Goal: Task Accomplishment & Management: Manage account settings

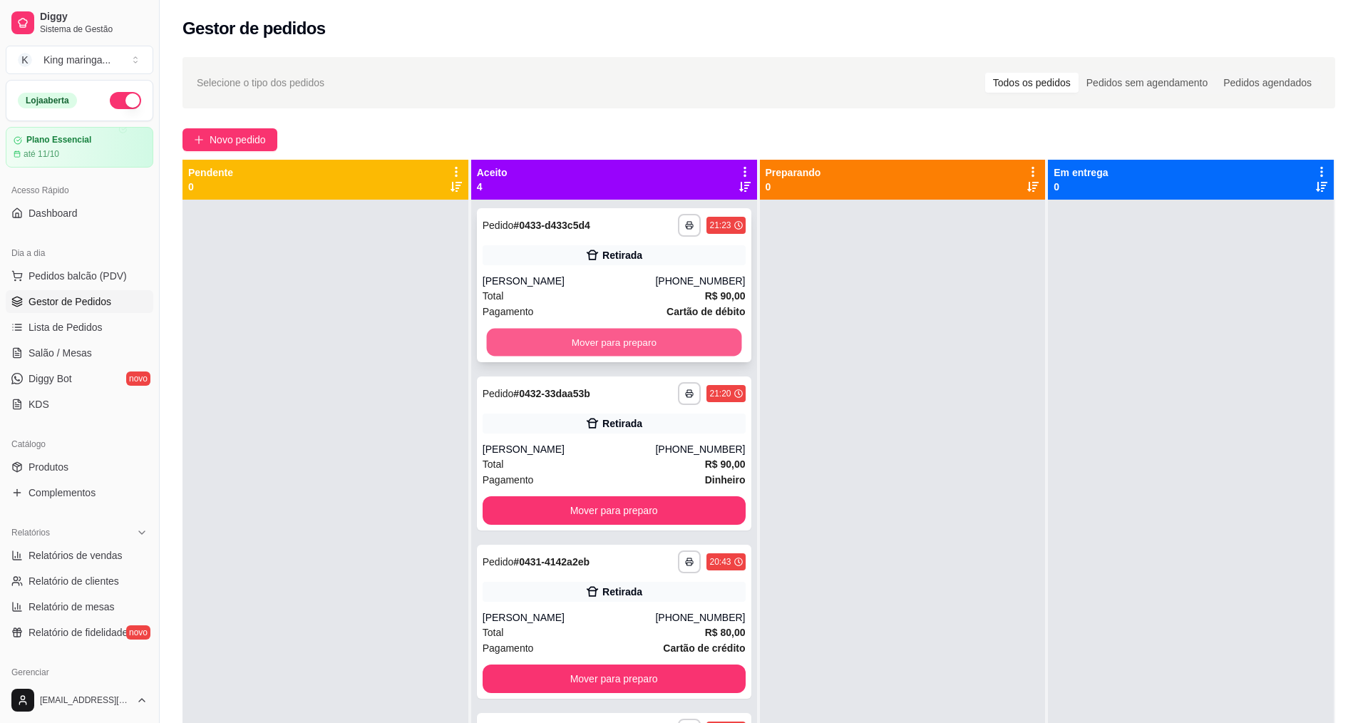
click at [600, 347] on button "Mover para preparo" at bounding box center [613, 343] width 255 height 28
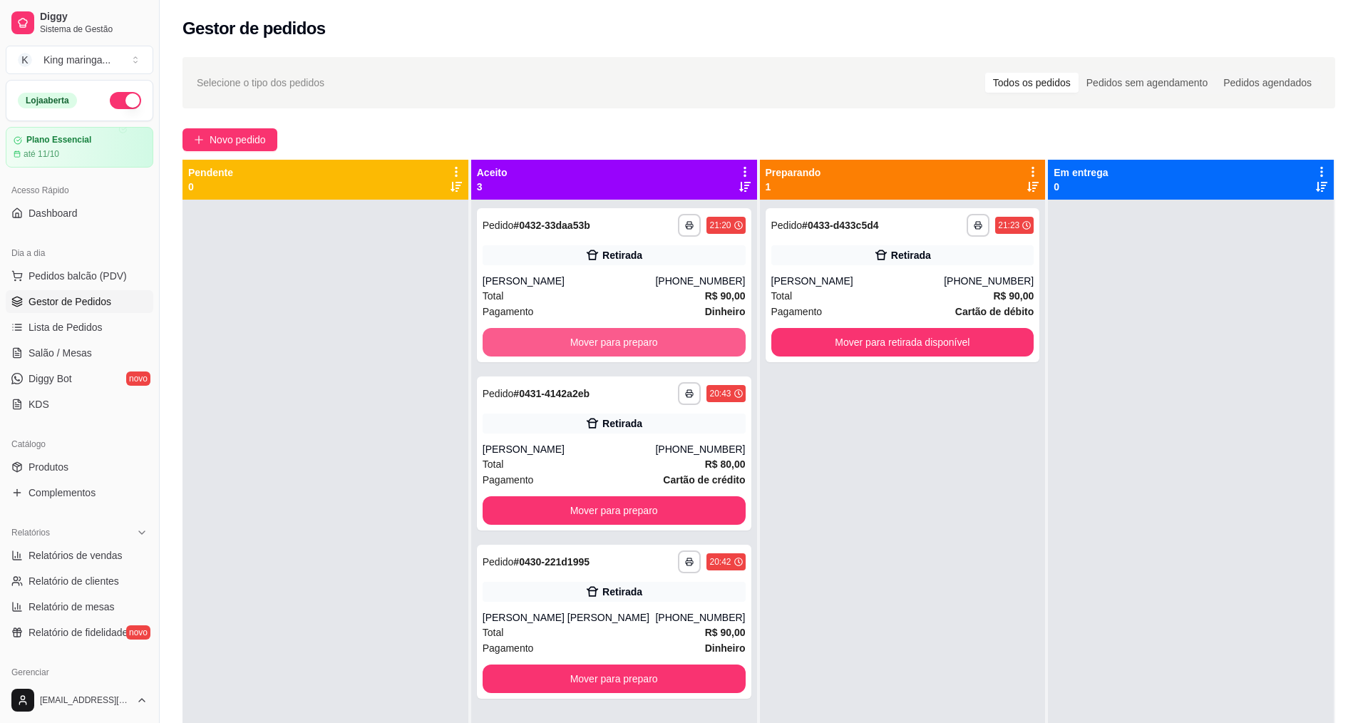
click at [604, 345] on button "Mover para preparo" at bounding box center [614, 342] width 263 height 29
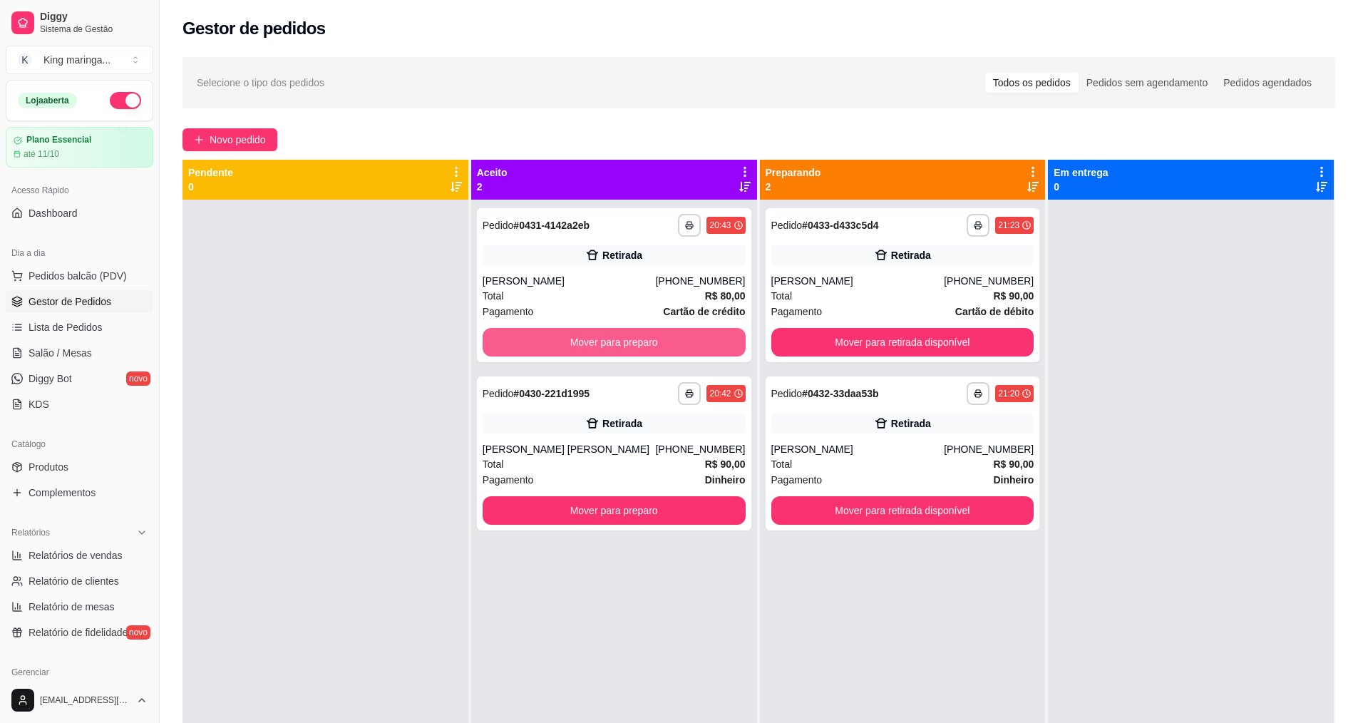
click at [604, 345] on button "Mover para preparo" at bounding box center [614, 342] width 263 height 29
click at [604, 496] on button "Mover para preparo" at bounding box center [614, 510] width 263 height 29
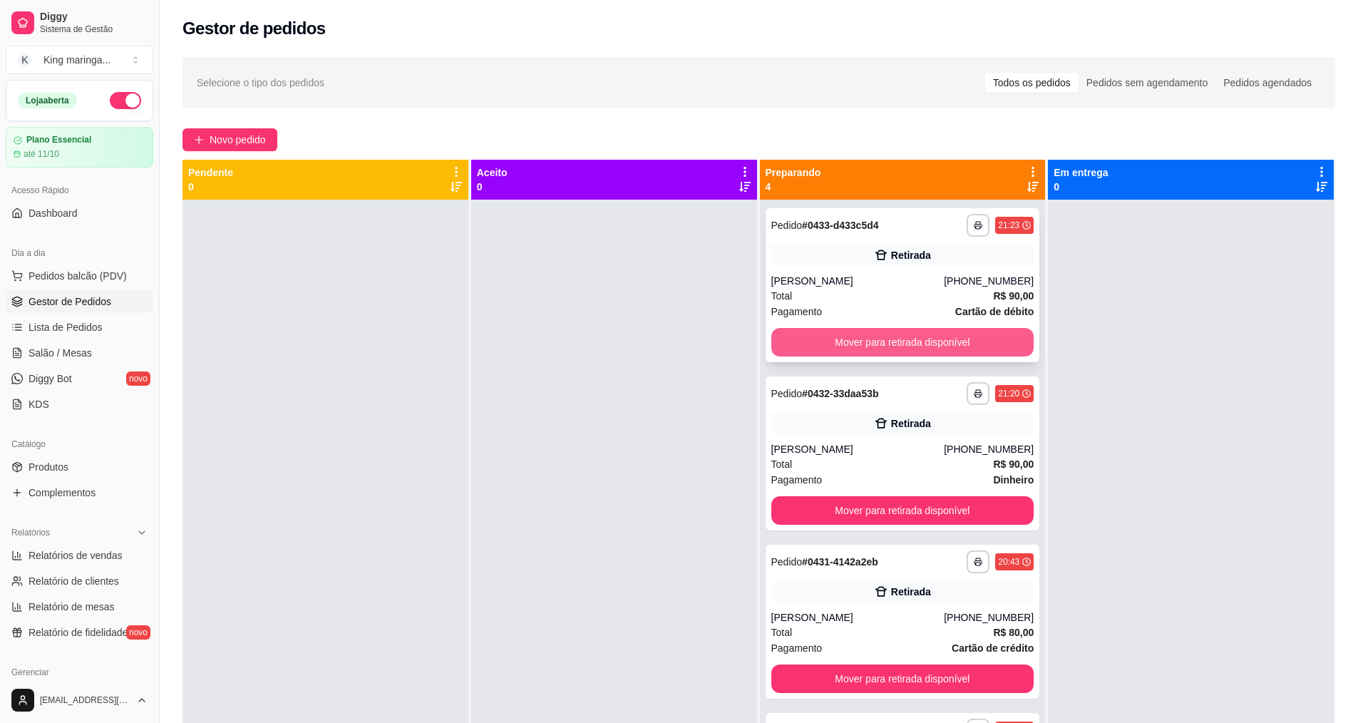
click at [1001, 341] on button "Mover para retirada disponível" at bounding box center [902, 342] width 263 height 29
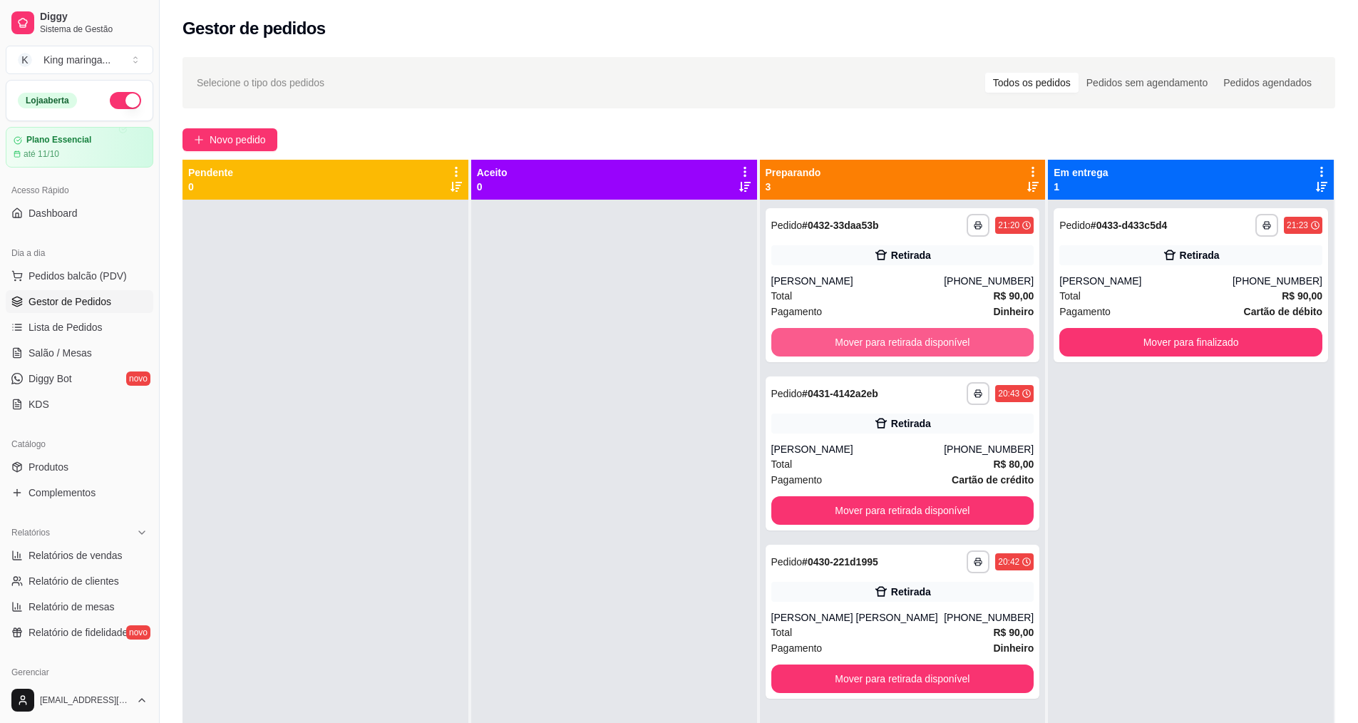
click at [1001, 341] on button "Mover para retirada disponível" at bounding box center [902, 342] width 263 height 29
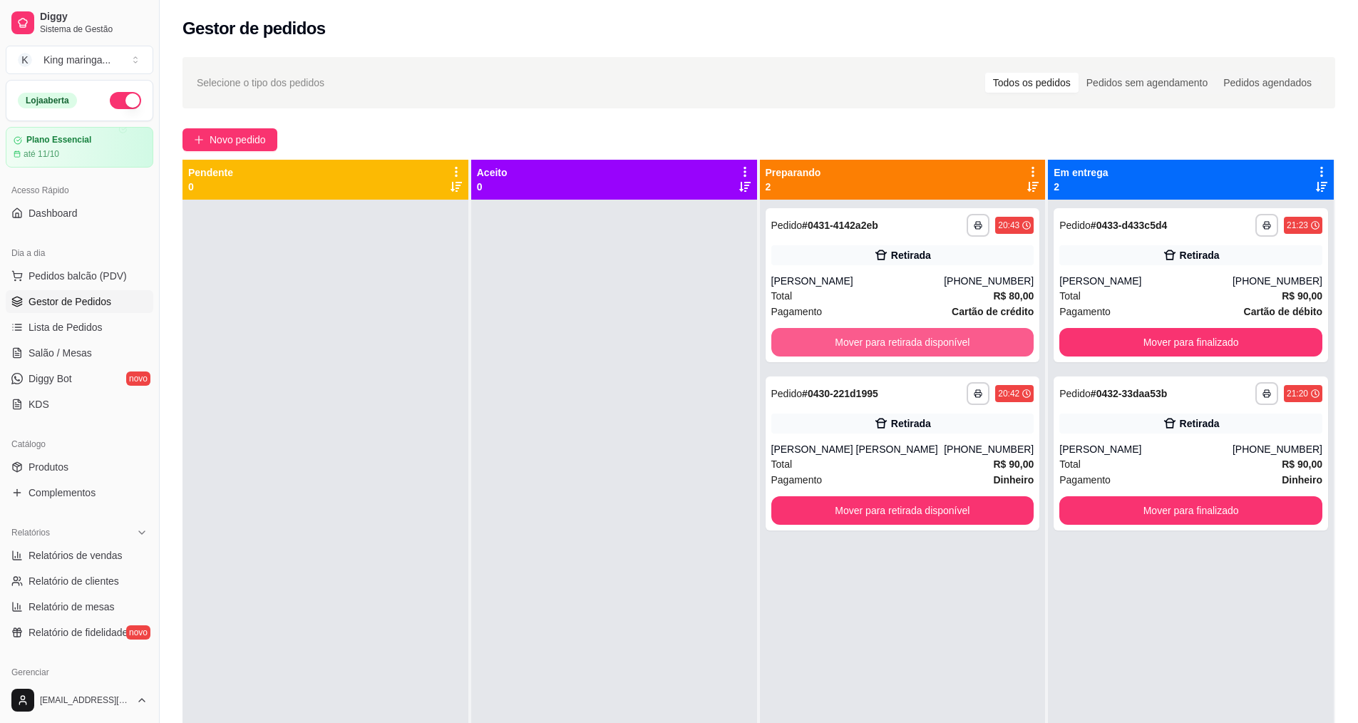
click at [1001, 341] on button "Mover para retirada disponível" at bounding box center [902, 342] width 263 height 29
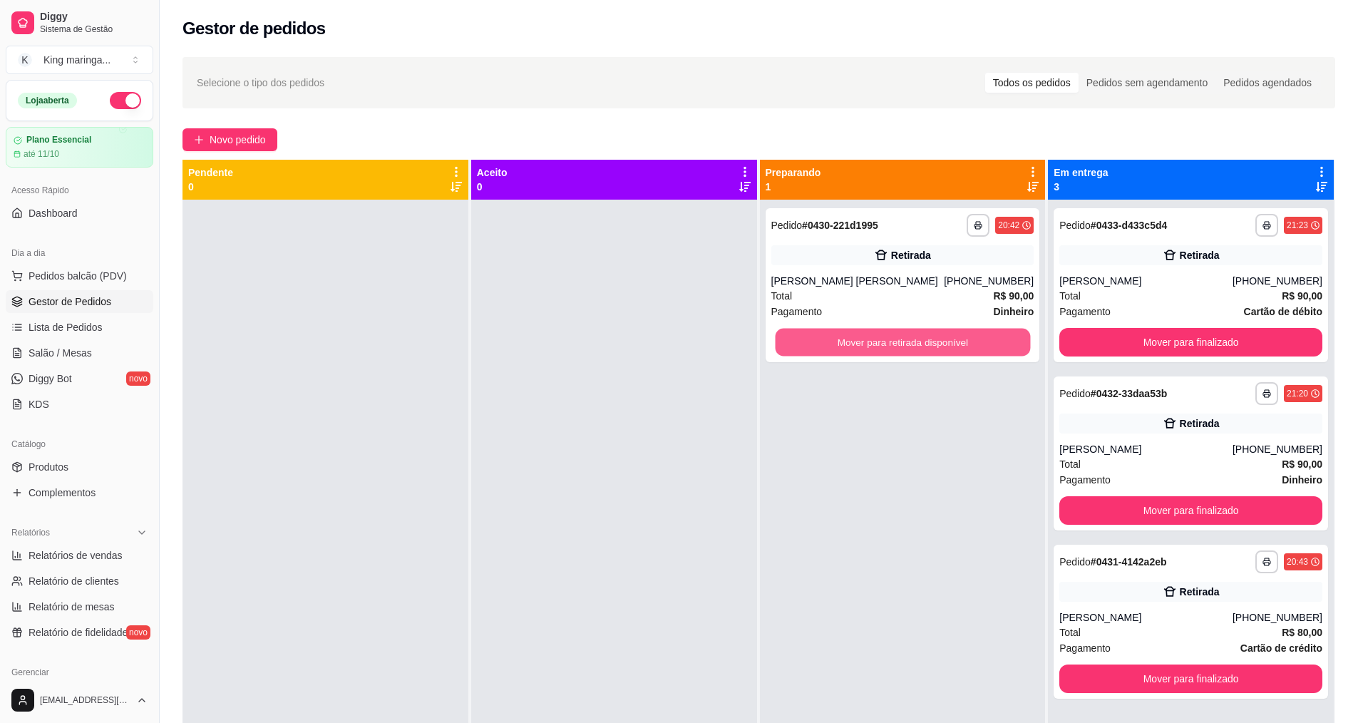
click at [1001, 341] on button "Mover para retirada disponível" at bounding box center [902, 343] width 255 height 28
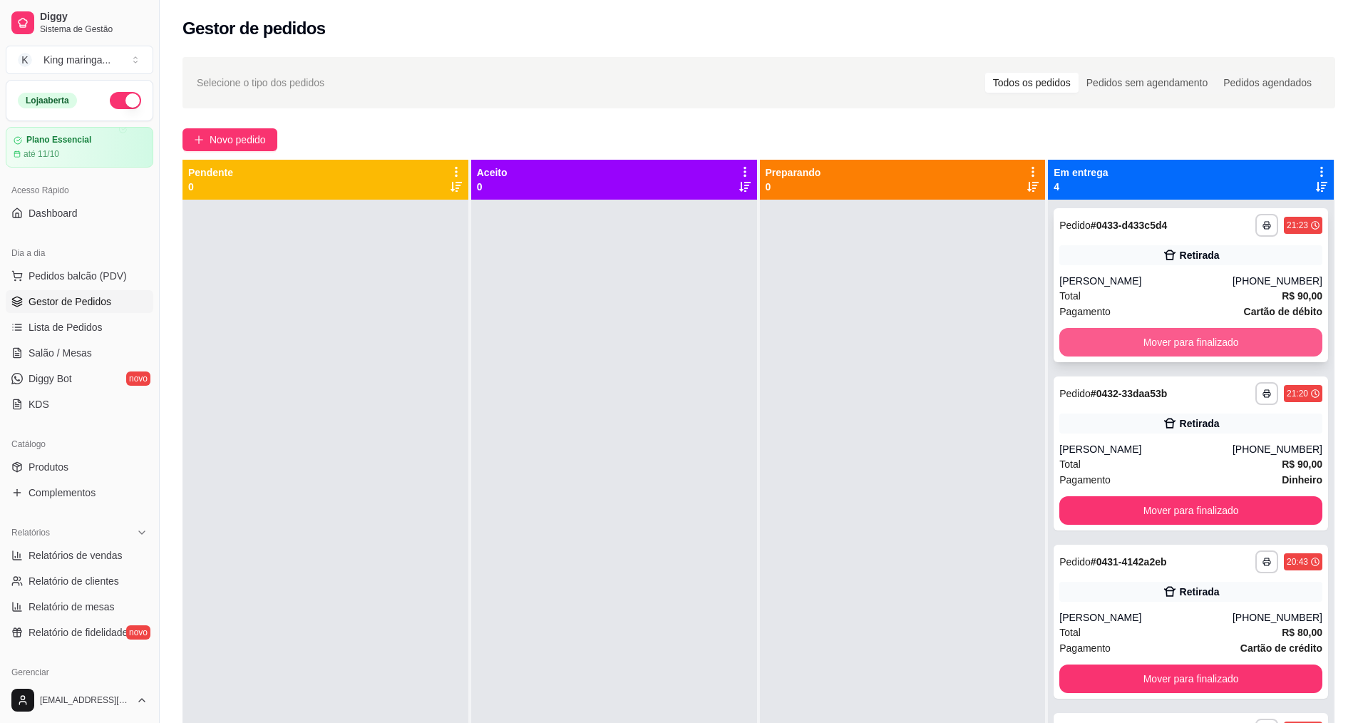
click at [1091, 330] on button "Mover para finalizado" at bounding box center [1190, 342] width 263 height 29
click at [1092, 330] on button "Mover para finalizado" at bounding box center [1190, 342] width 263 height 29
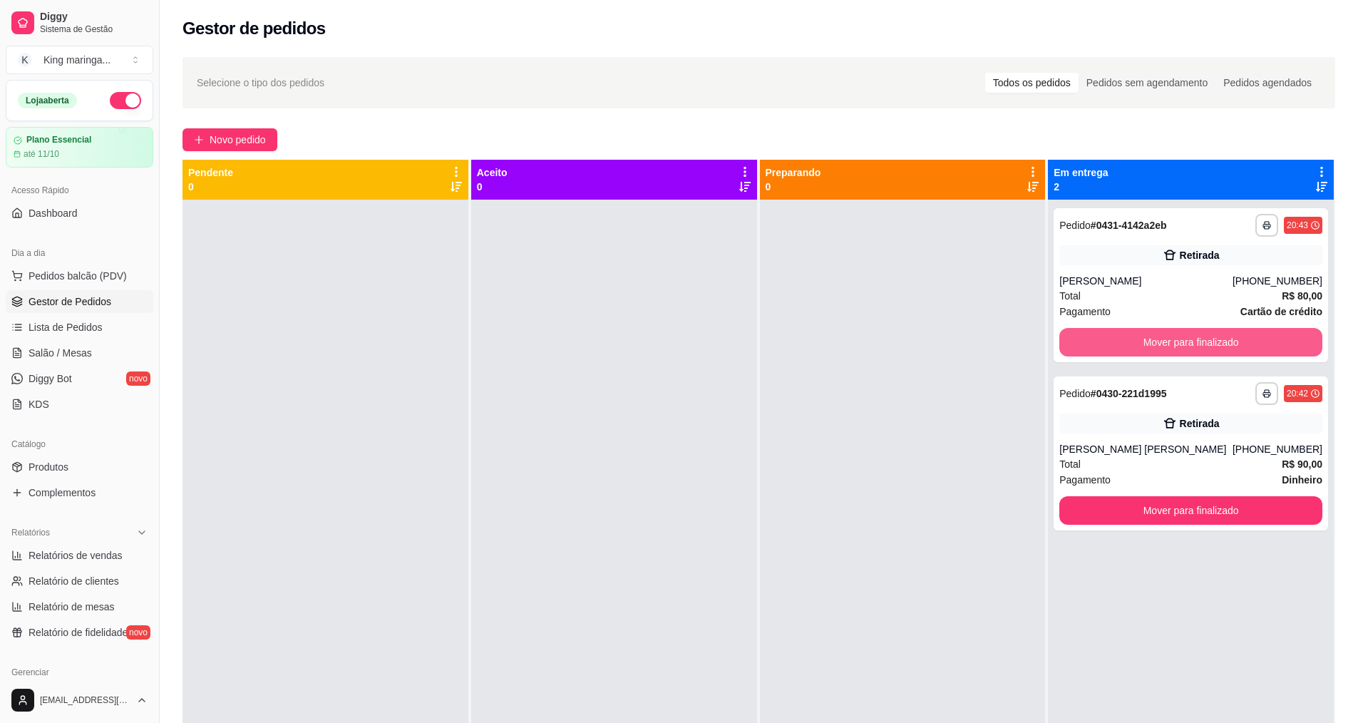
click at [1092, 330] on button "Mover para finalizado" at bounding box center [1190, 342] width 263 height 29
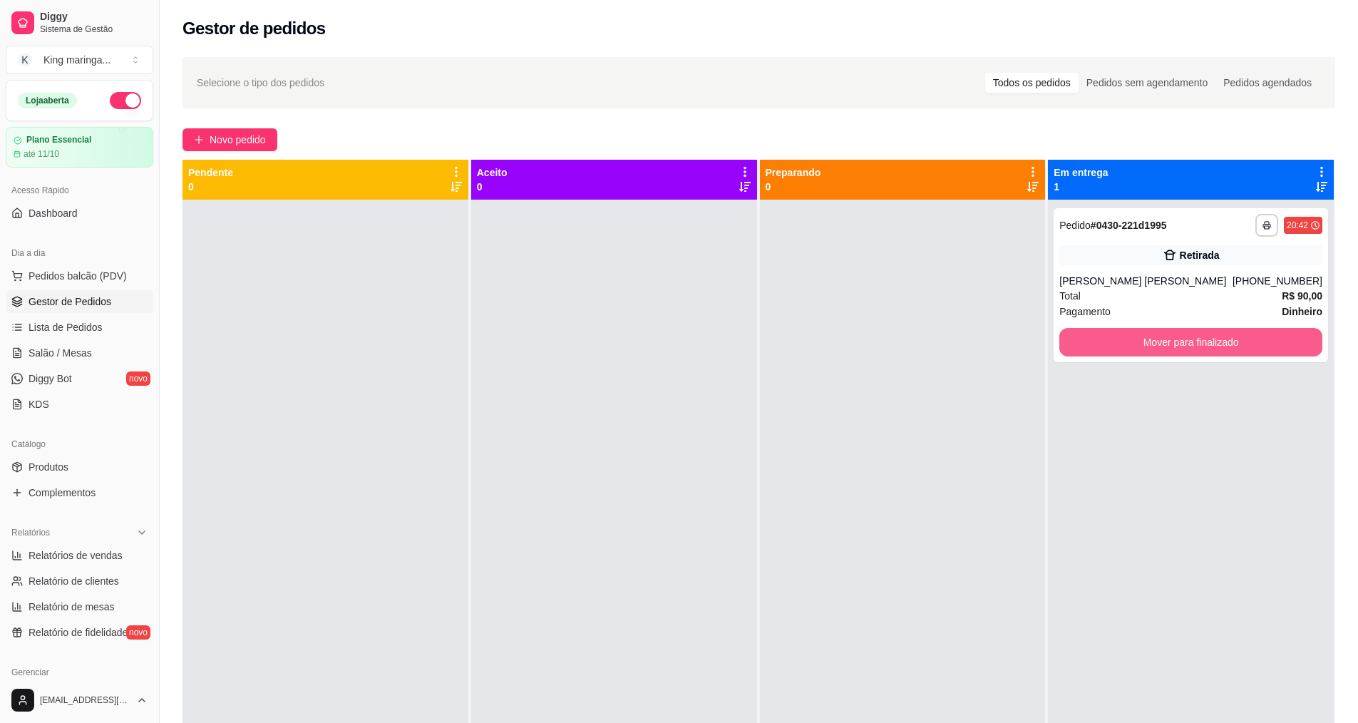
click at [1092, 330] on button "Mover para finalizado" at bounding box center [1190, 342] width 263 height 29
click at [1094, 329] on button "Mover para finalizado" at bounding box center [1190, 342] width 263 height 29
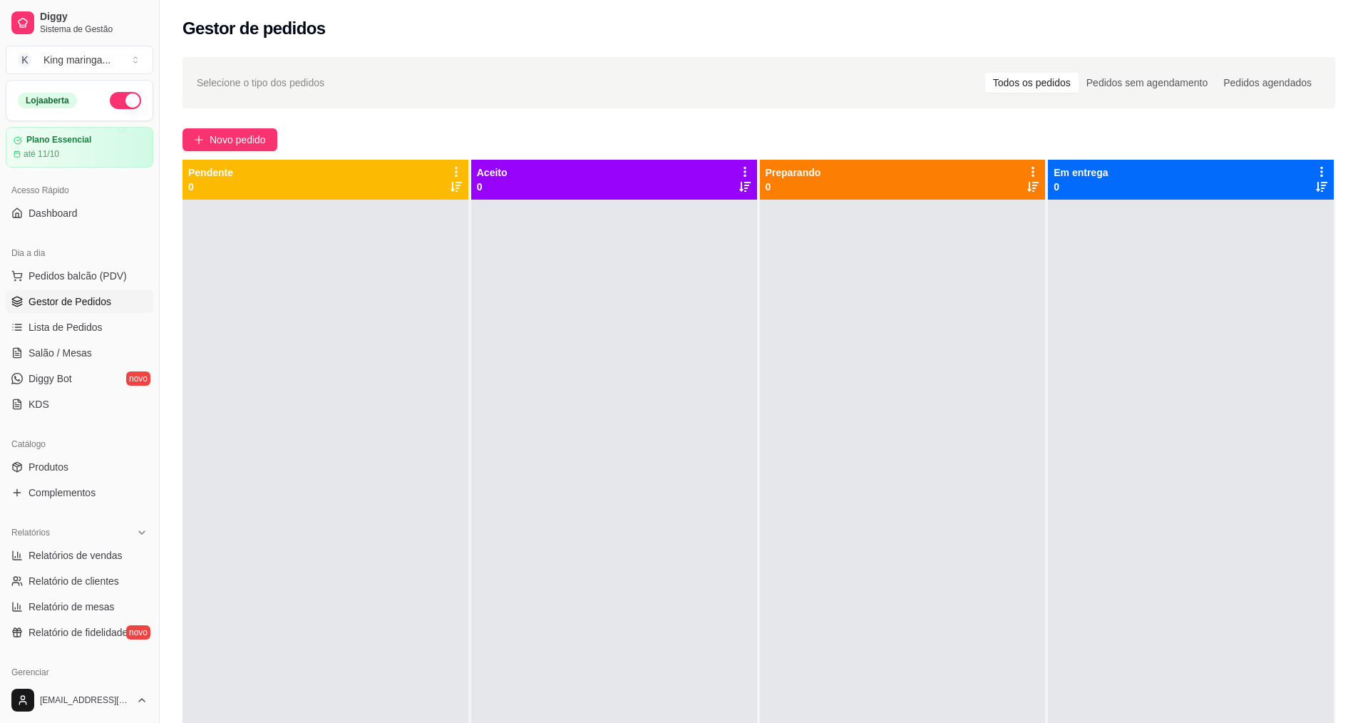
click at [1128, 320] on div at bounding box center [1191, 561] width 286 height 723
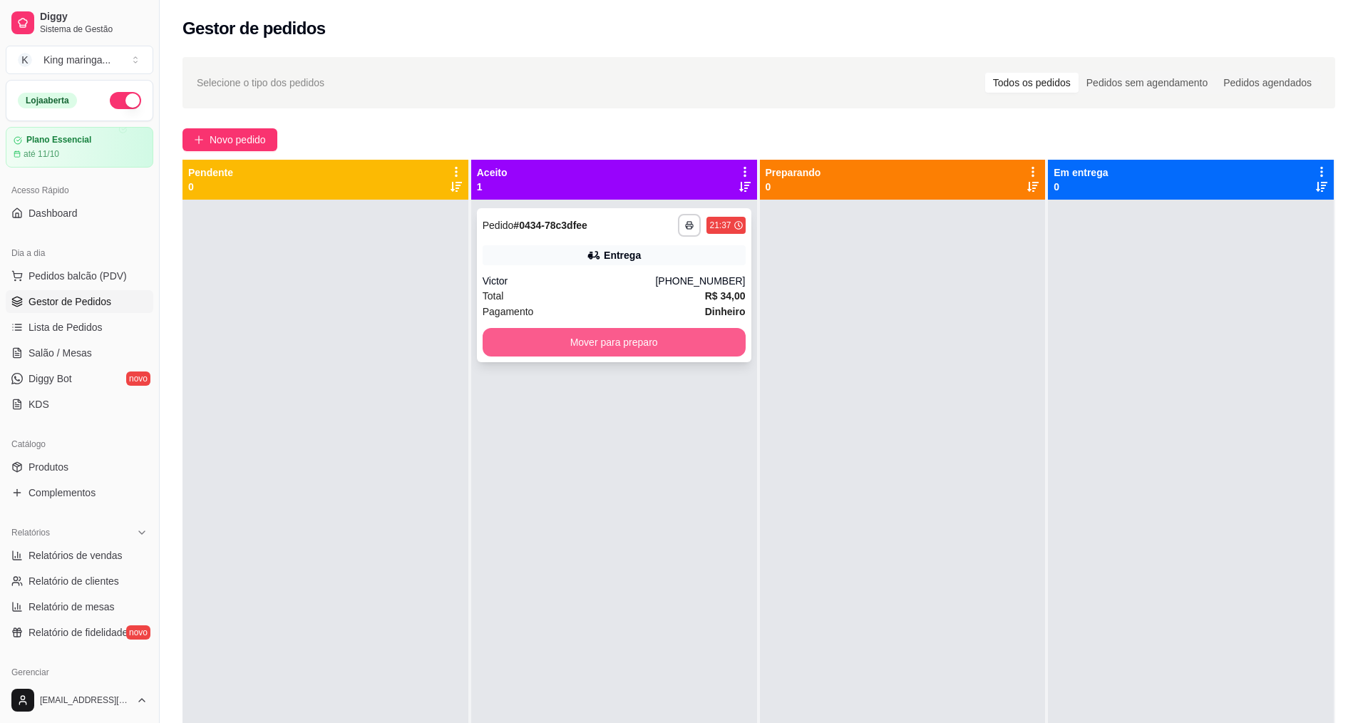
click at [619, 344] on button "Mover para preparo" at bounding box center [614, 342] width 263 height 29
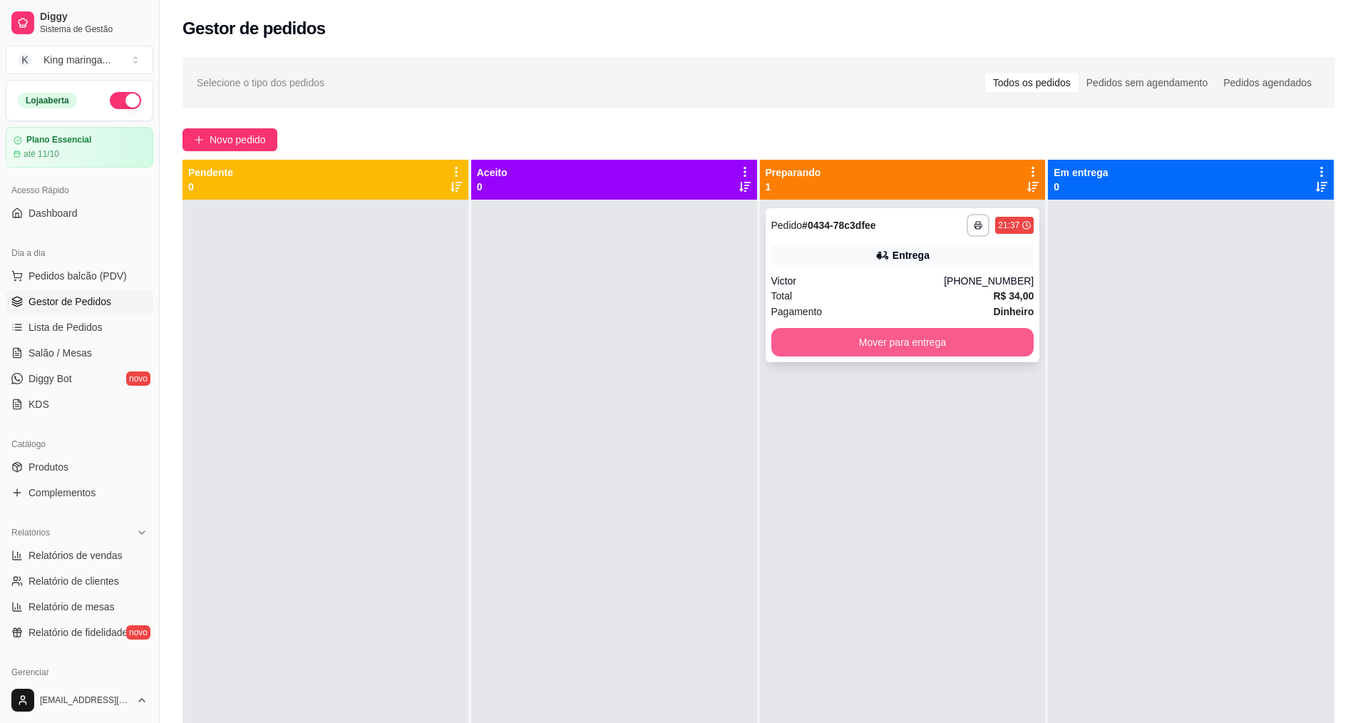
click at [896, 346] on button "Mover para entrega" at bounding box center [902, 342] width 263 height 29
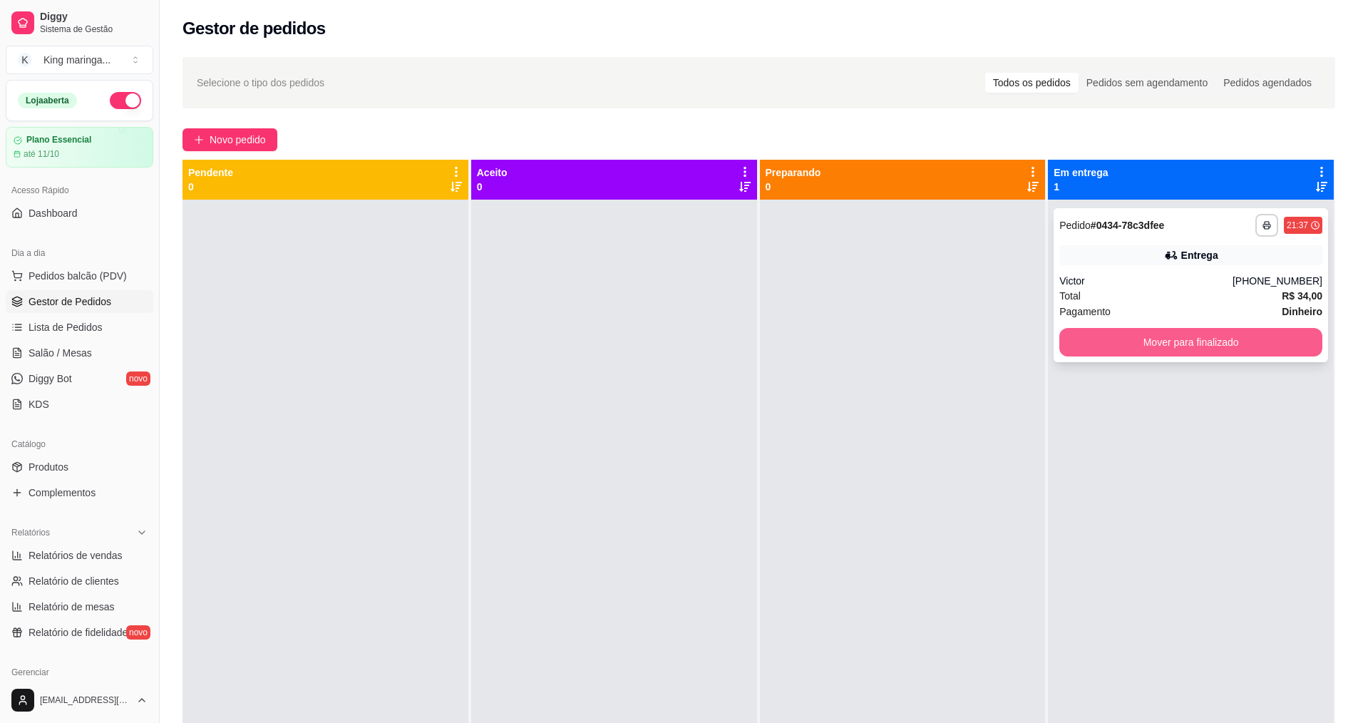
click at [1171, 343] on button "Mover para finalizado" at bounding box center [1190, 342] width 263 height 29
